Goal: Information Seeking & Learning: Learn about a topic

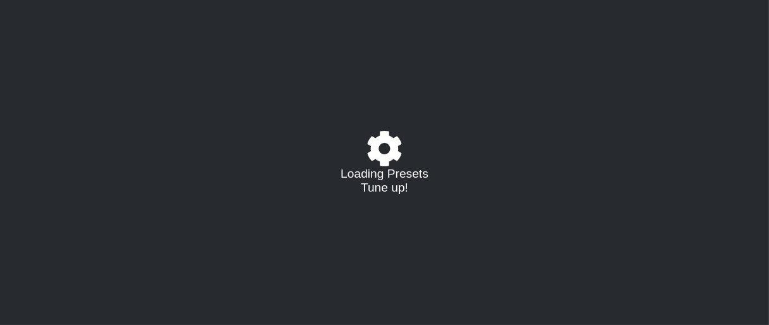
select select "/023177548424"
select select "A"
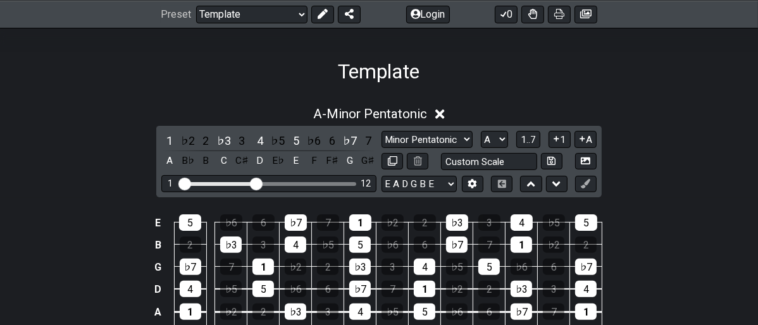
scroll to position [211, 0]
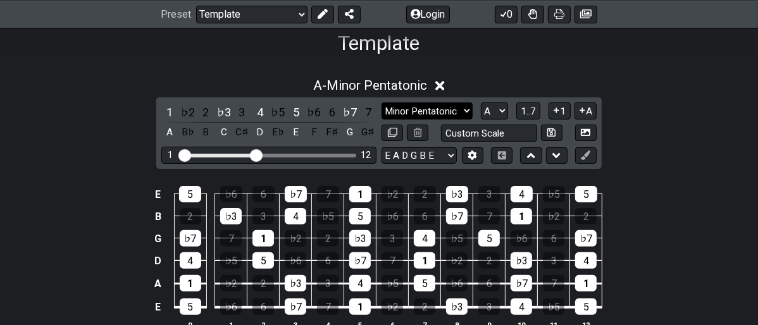
click at [464, 114] on select "Minor Pentatonic Major 3rds Minor Pentatonic Major Pentatonic Minor Blues Major…" at bounding box center [427, 111] width 91 height 17
select select "Minor"
click at [382, 103] on select "Minor Pentatonic Major 3rds Minor Pentatonic Major Pentatonic Minor Blues Major…" at bounding box center [427, 111] width 91 height 17
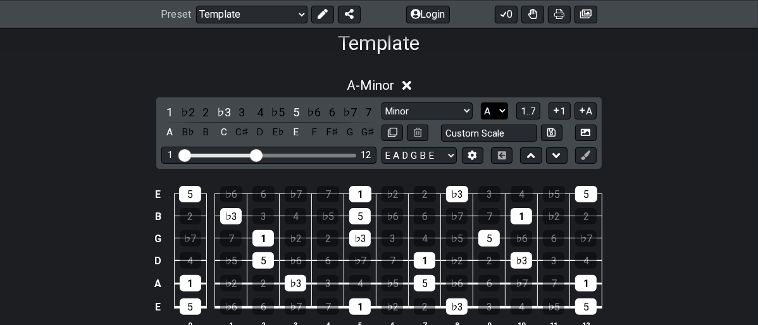
click at [502, 110] on select "A♭ A A♯ B♭ B C C♯ D♭ D D♯ E♭ E F F♯ G♭ G G♯" at bounding box center [494, 111] width 27 height 17
select select "E"
click at [481, 103] on select "A♭ A A♯ B♭ B C C♯ D♭ D D♯ E♭ E F F♯ G♭ G G♯" at bounding box center [494, 111] width 27 height 17
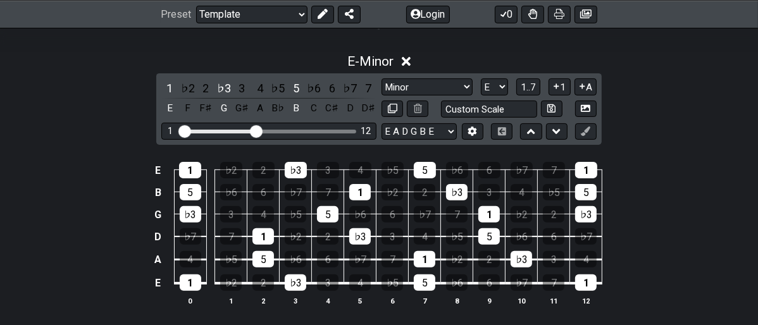
scroll to position [211, 0]
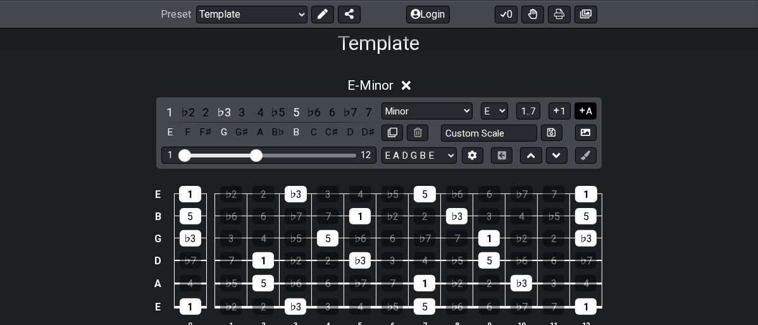
click at [580, 107] on icon at bounding box center [582, 110] width 12 height 9
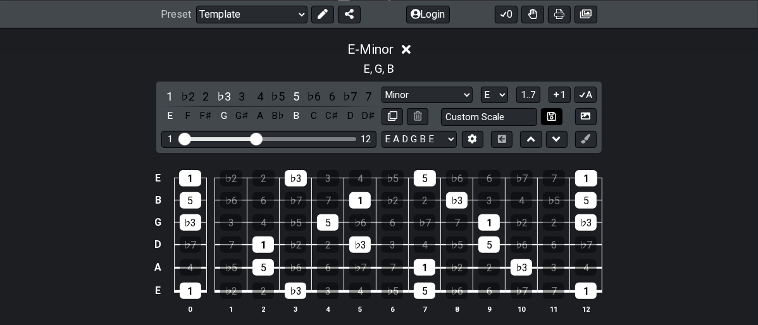
scroll to position [281, 0]
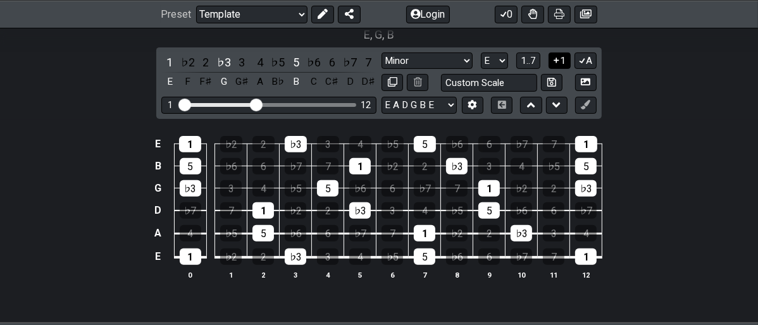
click at [555, 61] on icon at bounding box center [557, 60] width 12 height 9
click at [555, 61] on icon at bounding box center [556, 61] width 7 height 6
click at [555, 61] on icon at bounding box center [557, 60] width 12 height 9
click at [555, 61] on icon at bounding box center [556, 61] width 7 height 6
click at [530, 56] on span "1..7" at bounding box center [528, 60] width 15 height 11
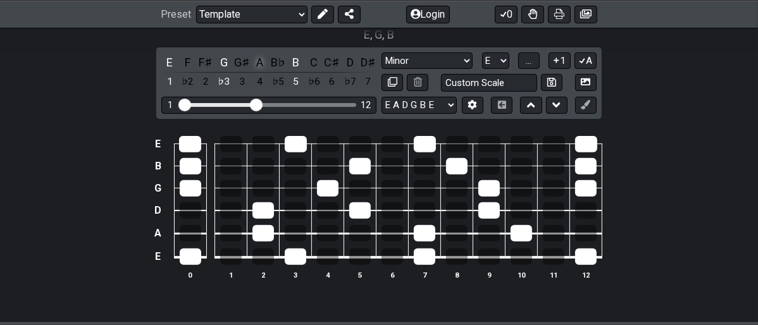
click at [258, 66] on div "A" at bounding box center [260, 62] width 16 height 17
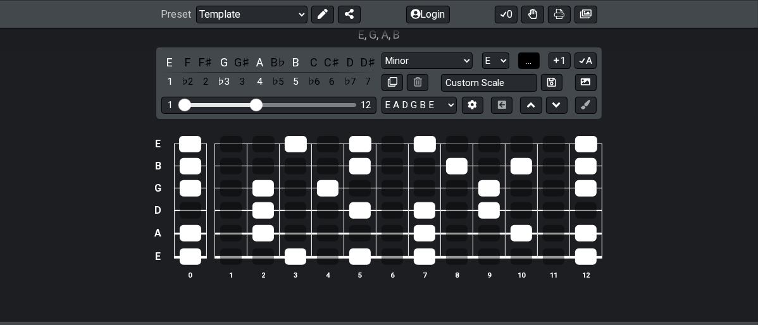
click at [524, 57] on button "..." at bounding box center [529, 61] width 22 height 17
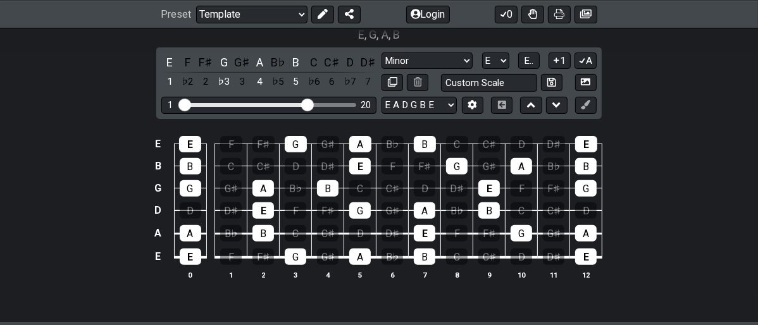
drag, startPoint x: 260, startPoint y: 102, endPoint x: 308, endPoint y: 117, distance: 50.4
click at [308, 104] on input "Visible fret range" at bounding box center [269, 104] width 180 height 0
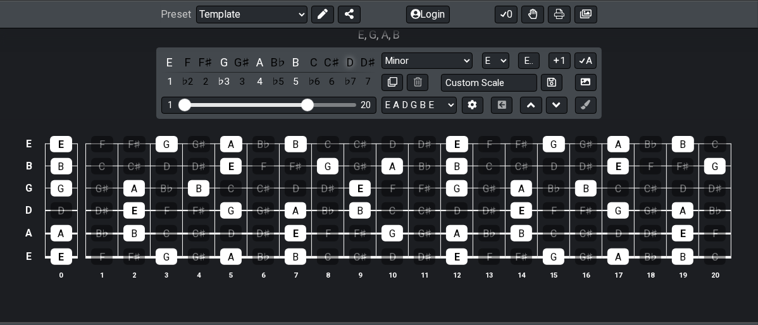
click at [349, 59] on div "D" at bounding box center [350, 62] width 16 height 17
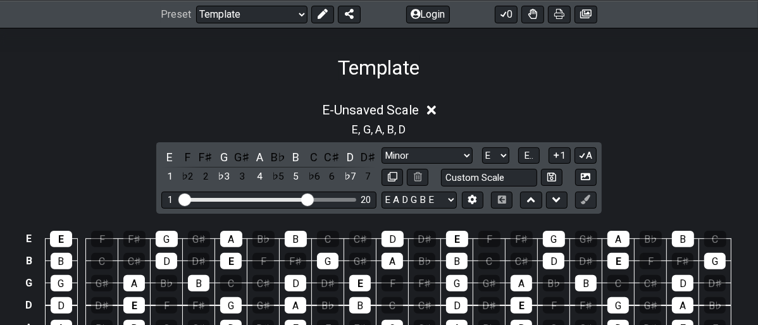
scroll to position [70, 0]
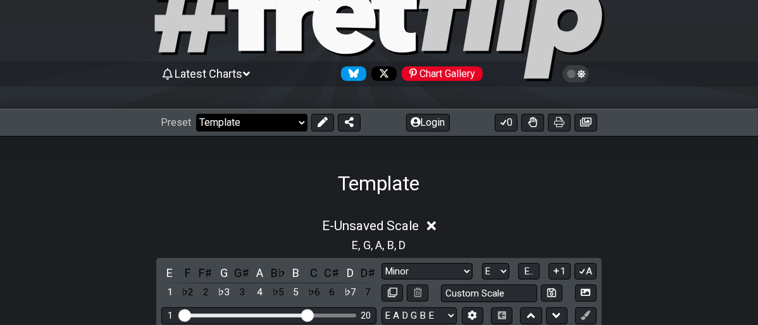
click at [299, 126] on select "Welcome to #fretflip! Template Custom Preset Minor Pentatonic Major Pentatonic …" at bounding box center [251, 123] width 111 height 18
click at [301, 127] on select "Welcome to #fretflip! Template Custom Preset Minor Pentatonic Major Pentatonic …" at bounding box center [251, 123] width 111 height 18
click at [196, 114] on select "Welcome to #fretflip! Template Custom Preset Minor Pentatonic Major Pentatonic …" at bounding box center [251, 123] width 111 height 18
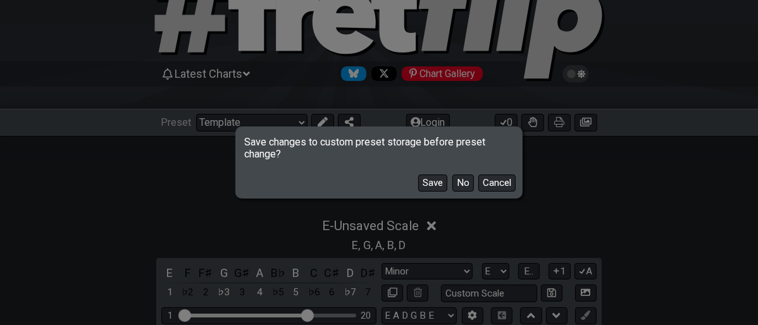
click at [464, 179] on button "No" at bounding box center [463, 183] width 22 height 17
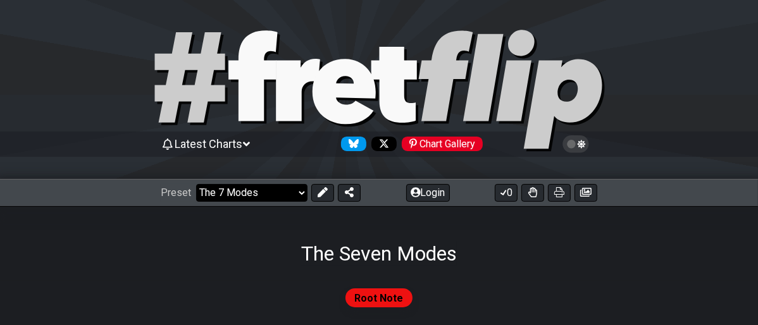
click at [298, 190] on select "Welcome to #fretflip! Template Custom Preset Minor Pentatonic Major Pentatonic …" at bounding box center [251, 193] width 111 height 18
click at [196, 184] on select "Welcome to #fretflip! Template Custom Preset Minor Pentatonic Major Pentatonic …" at bounding box center [251, 193] width 111 height 18
select select "/movable-7th-chords"
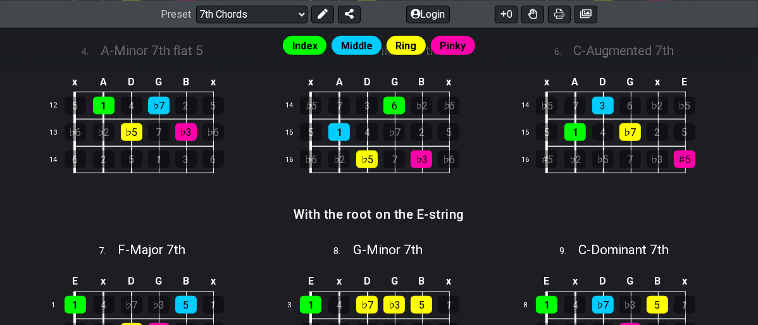
scroll to position [562, 0]
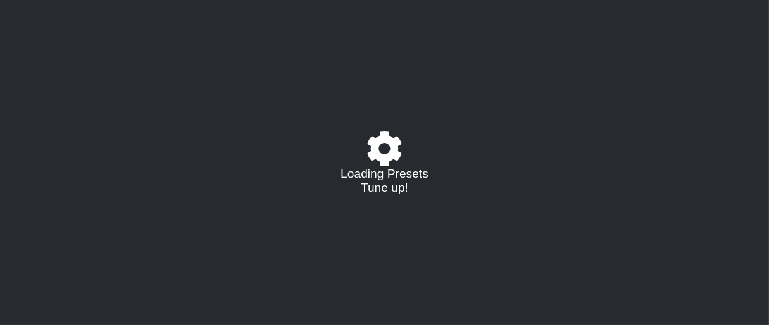
select select "/023177548424"
select select "A"
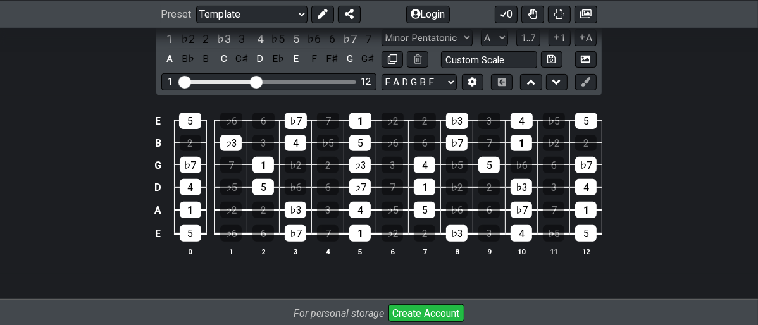
scroll to position [211, 0]
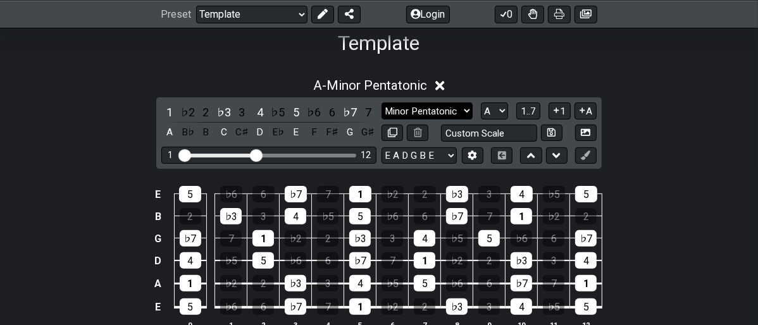
click at [461, 109] on select "Minor Pentatonic Major 3rds Minor Pentatonic Major Pentatonic Minor Blues Major…" at bounding box center [427, 111] width 91 height 17
click at [526, 80] on div "A - Minor Pentatonic" at bounding box center [379, 81] width 758 height 23
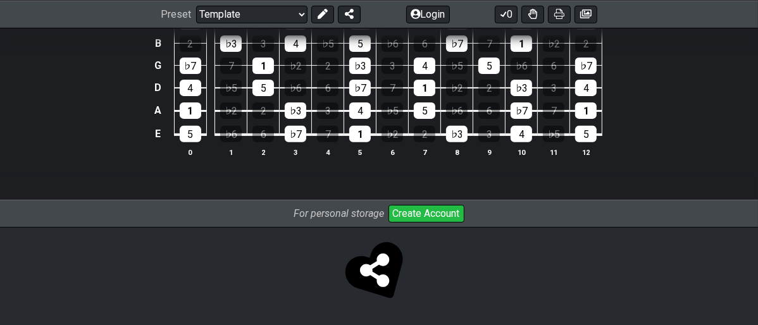
scroll to position [166, 0]
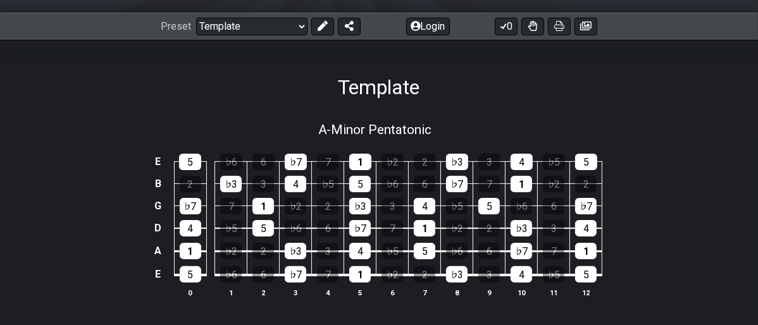
click at [477, 127] on div "A - Minor Pentatonic" at bounding box center [379, 126] width 758 height 22
select select "A"
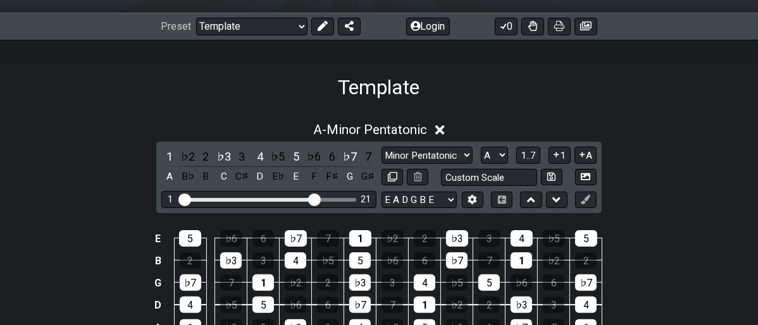
drag, startPoint x: 254, startPoint y: 199, endPoint x: 314, endPoint y: 211, distance: 61.3
click at [314, 199] on input "Visible fret range" at bounding box center [269, 199] width 180 height 0
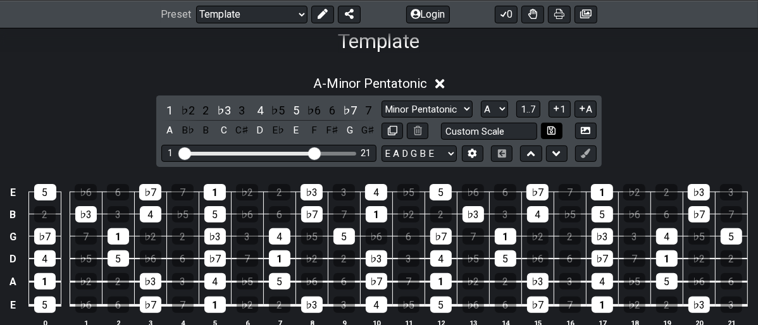
scroll to position [237, 0]
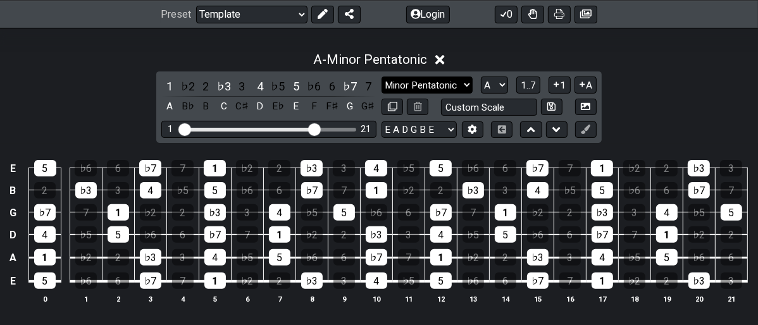
click at [457, 87] on select "Minor Pentatonic Major 3rds Minor Pentatonic Major Pentatonic Minor Blues Major…" at bounding box center [427, 85] width 91 height 17
select select "Dorian"
click at [382, 77] on select "Minor Pentatonic Major 3rds Minor Pentatonic Major Pentatonic Minor Blues Major…" at bounding box center [427, 85] width 91 height 17
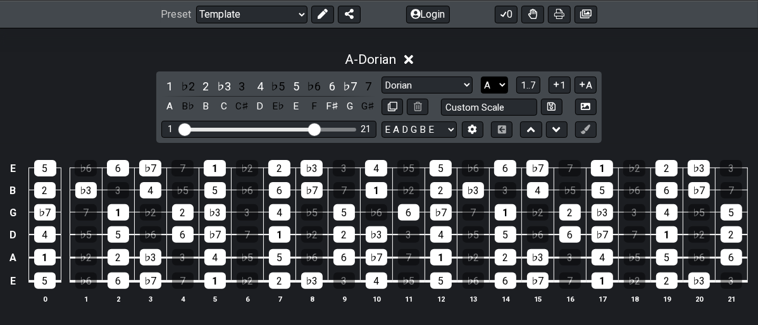
click at [494, 76] on div "1 ♭2 2 ♭3 3 4 ♭5 5 ♭6 6 ♭7 7 A B♭ B C C♯ D E♭ E F F♯ G G♯ Minor Pentatonic Majo…" at bounding box center [378, 108] width 445 height 72
click at [494, 77] on select "A♭ A A♯ B♭ B C C♯ D♭ D D♯ E♭ E F F♯ G♭ G G♯" at bounding box center [494, 85] width 27 height 17
select select "G"
click at [481, 77] on select "A♭ A A♯ B♭ B C C♯ D♭ D D♯ E♭ E F F♯ G♭ G G♯" at bounding box center [494, 85] width 27 height 17
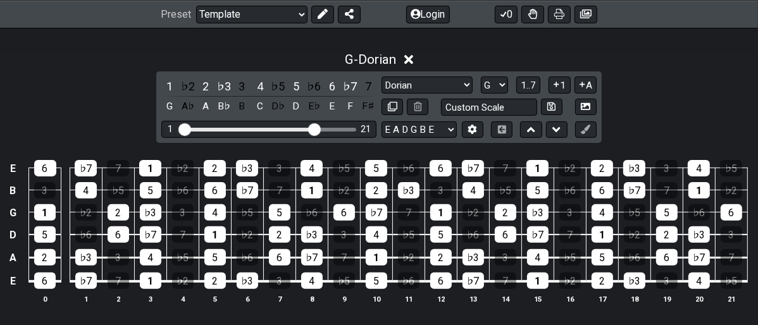
click at [463, 72] on div "1 ♭2 2 ♭3 3 4 ♭5 5 ♭6 6 ♭7 7 G A♭ A B♭ B C D♭ D E♭ E F F♯ Minor Pentatonic Majo…" at bounding box center [378, 108] width 445 height 72
click at [458, 84] on select "Minor Pentatonic Major 3rds Minor Pentatonic Major Pentatonic Minor Blues Major…" at bounding box center [427, 85] width 91 height 17
click at [382, 77] on select "Minor Pentatonic Major 3rds Minor Pentatonic Major Pentatonic Minor Blues Major…" at bounding box center [427, 85] width 91 height 17
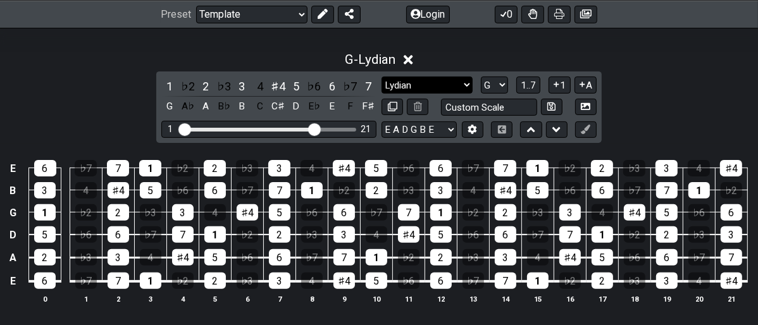
click at [461, 87] on select "Minor Pentatonic Major 3rds Minor Pentatonic Major Pentatonic Minor Blues Major…" at bounding box center [427, 85] width 91 height 17
click at [382, 77] on select "Minor Pentatonic Major 3rds Minor Pentatonic Major Pentatonic Minor Blues Major…" at bounding box center [427, 85] width 91 height 17
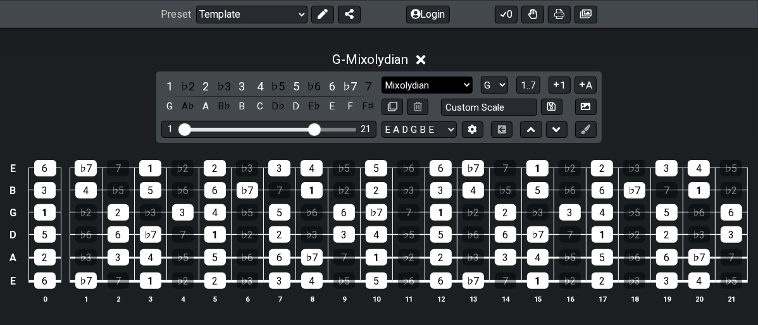
click at [463, 80] on select "Minor Pentatonic Major 3rds Minor Pentatonic Major Pentatonic Minor Blues Major…" at bounding box center [427, 85] width 91 height 17
click at [382, 77] on select "Minor Pentatonic Major 3rds Minor Pentatonic Major Pentatonic Minor Blues Major…" at bounding box center [427, 85] width 91 height 17
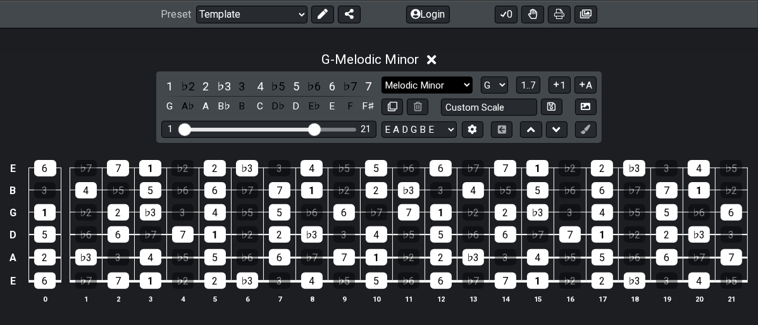
click at [469, 85] on select "Minor Pentatonic Major 3rds Minor Pentatonic Major Pentatonic Minor Blues Major…" at bounding box center [427, 85] width 91 height 17
select select "Major Pentatonic"
click at [382, 77] on select "Minor Pentatonic Major 3rds Minor Pentatonic Major Pentatonic Minor Blues Major…" at bounding box center [427, 85] width 91 height 17
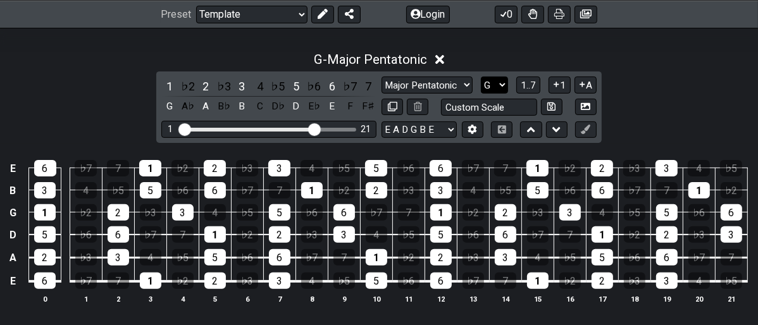
click at [504, 84] on select "A♭ A A♯ B♭ B C C♯ D♭ D D♯ E♭ E F F♯ G♭ G G♯" at bounding box center [494, 85] width 27 height 17
select select "C"
click at [481, 77] on select "A♭ A A♯ B♭ B C C♯ D♭ D D♯ E♭ E F F♯ G♭ G G♯" at bounding box center [494, 85] width 27 height 17
